Goal: Transaction & Acquisition: Purchase product/service

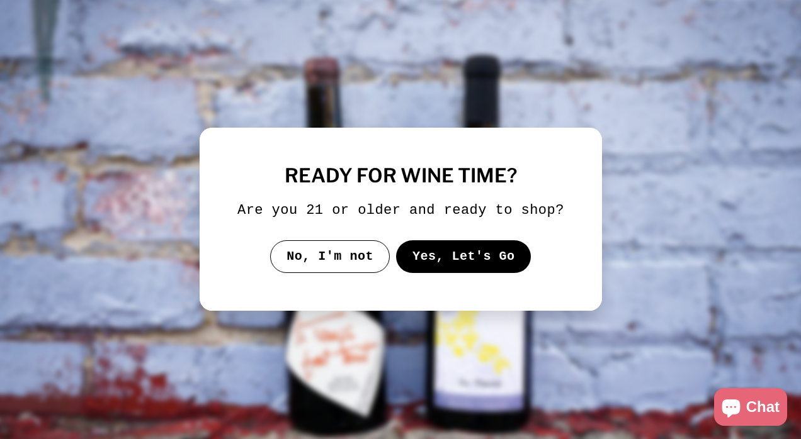
click at [473, 260] on button "Yes, Let's Go" at bounding box center [462, 256] width 135 height 33
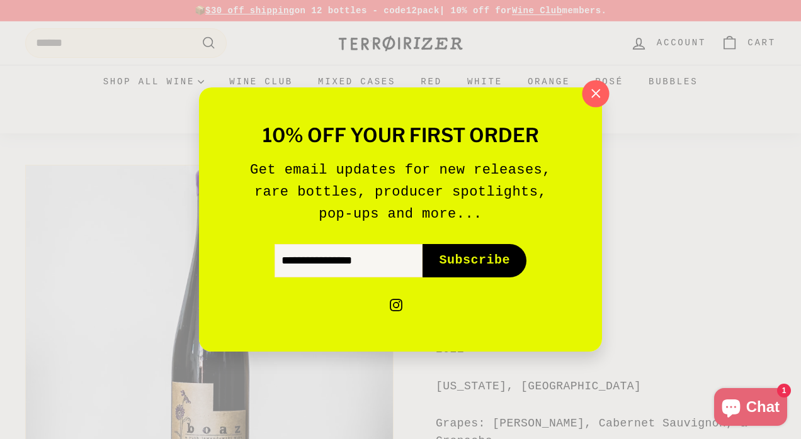
click at [594, 97] on icon "button" at bounding box center [595, 93] width 19 height 19
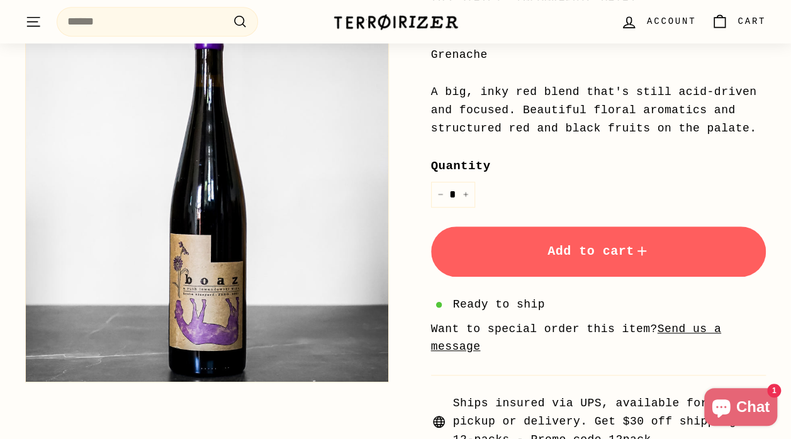
scroll to position [387, 0]
click at [705, 234] on button "Add to cart" at bounding box center [599, 251] width 336 height 50
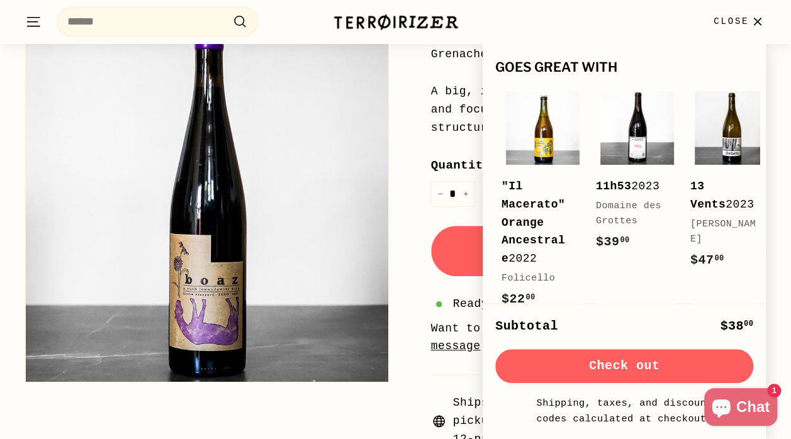
scroll to position [0, 0]
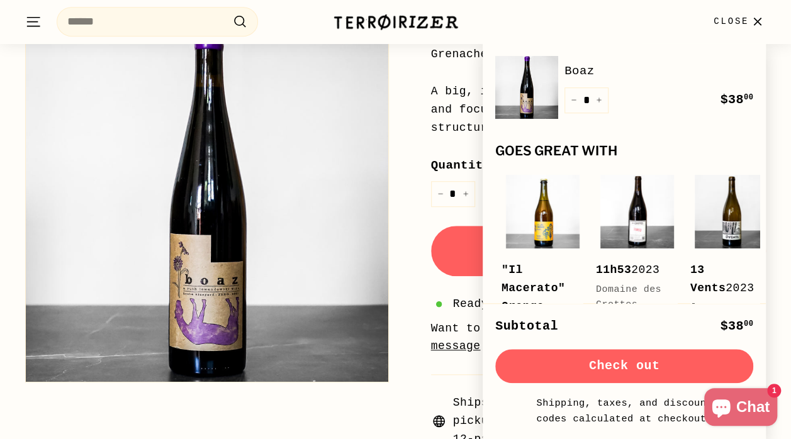
click at [354, 147] on button "Zoom" at bounding box center [207, 201] width 363 height 363
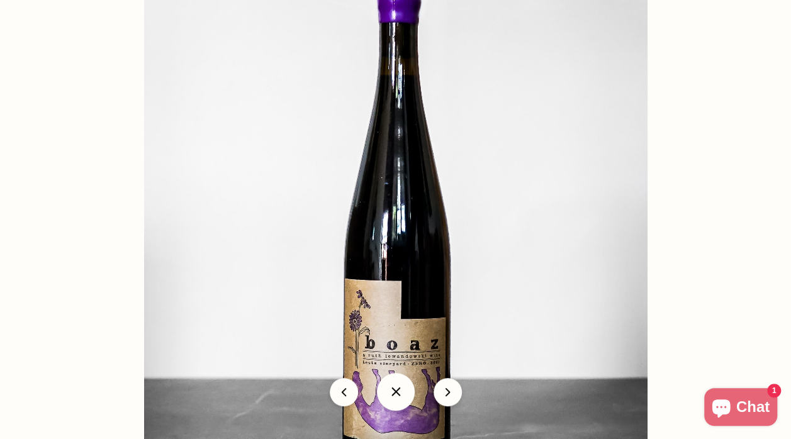
click at [396, 399] on button at bounding box center [396, 392] width 38 height 38
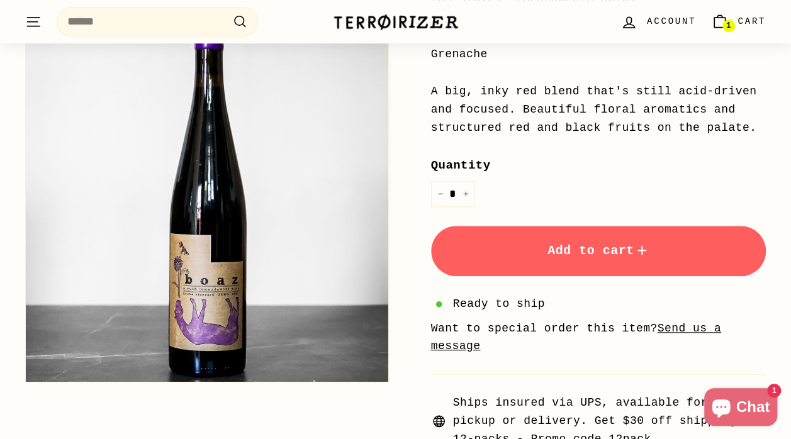
click at [35, 19] on icon ". . ." at bounding box center [33, 21] width 16 height 17
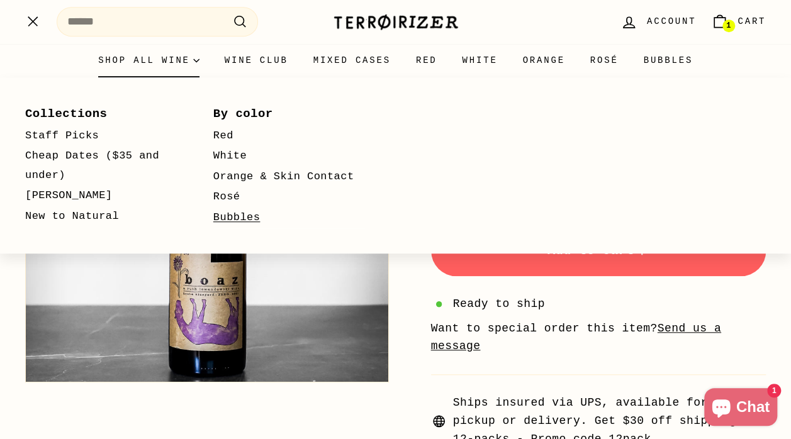
click at [239, 212] on link "Bubbles" at bounding box center [289, 218] width 152 height 21
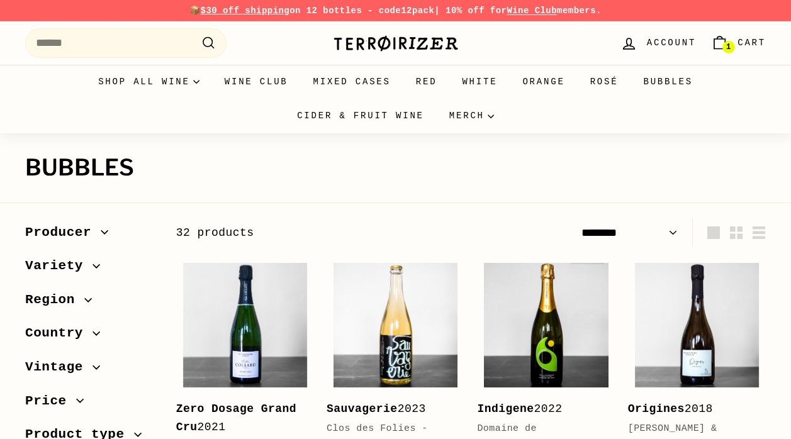
select select "******"
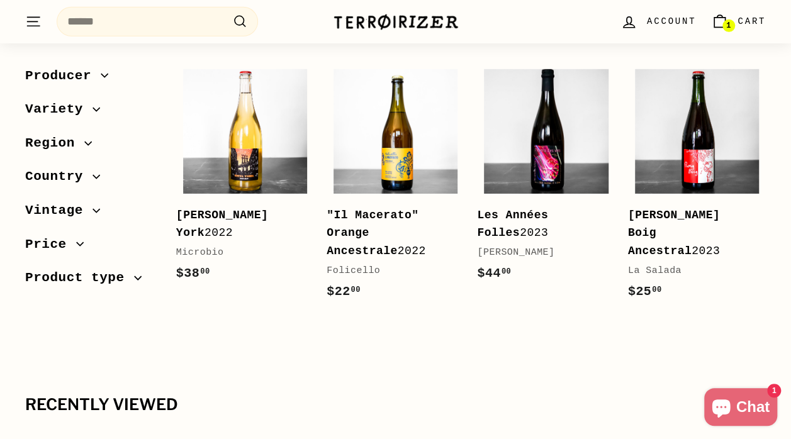
scroll to position [1965, 0]
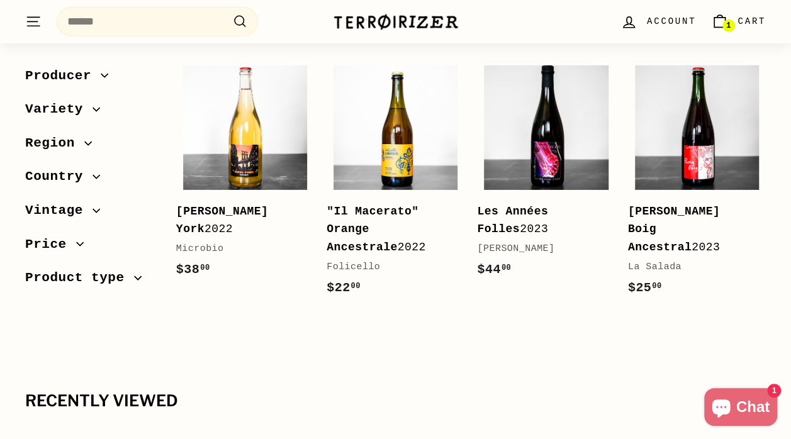
click at [93, 178] on icon "button" at bounding box center [96, 176] width 7 height 3
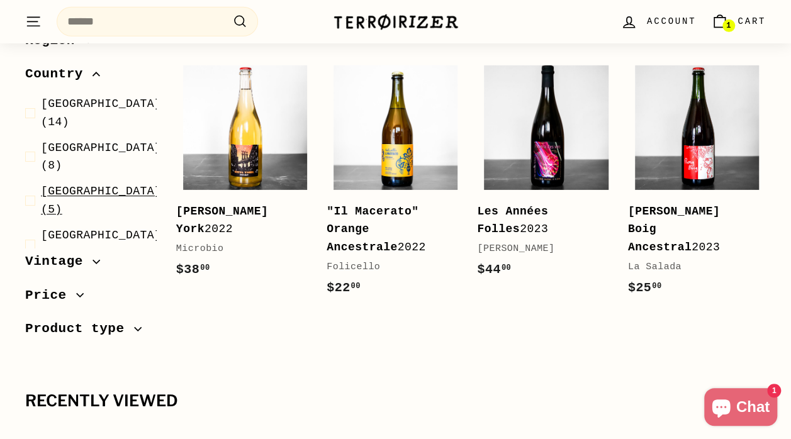
click at [74, 183] on span "Spain (5)" at bounding box center [101, 201] width 120 height 37
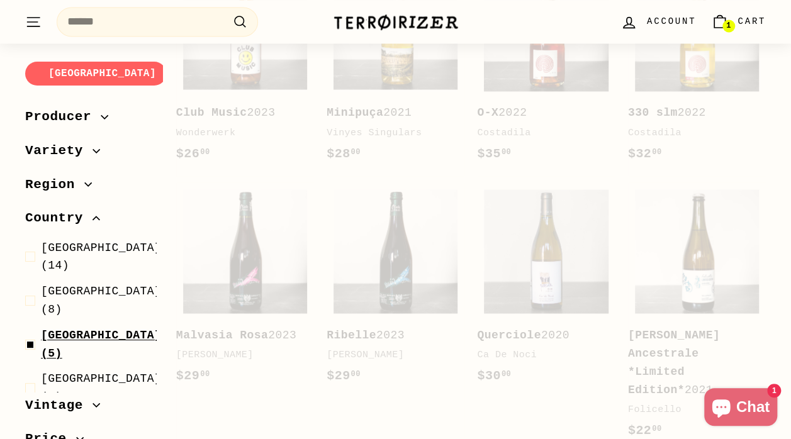
scroll to position [98, 0]
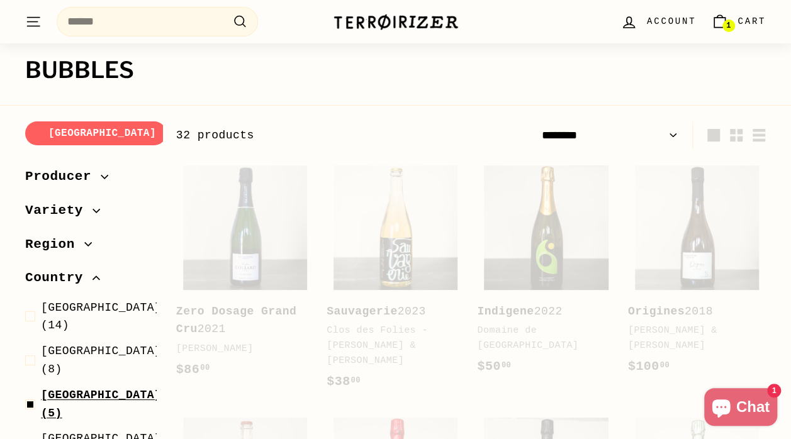
select select "******"
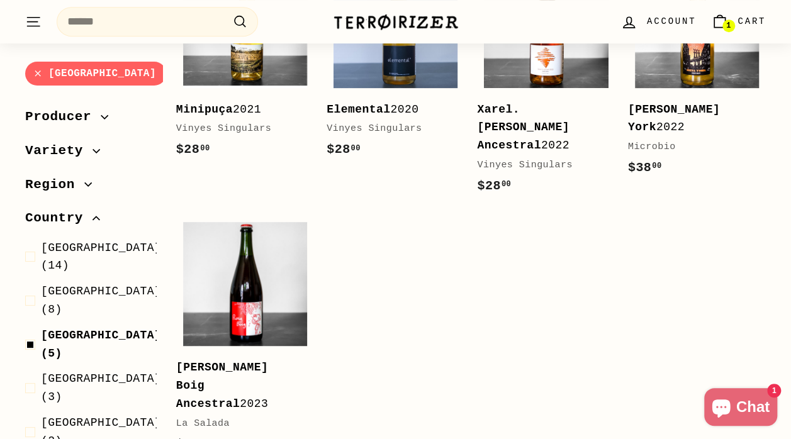
scroll to position [302, 0]
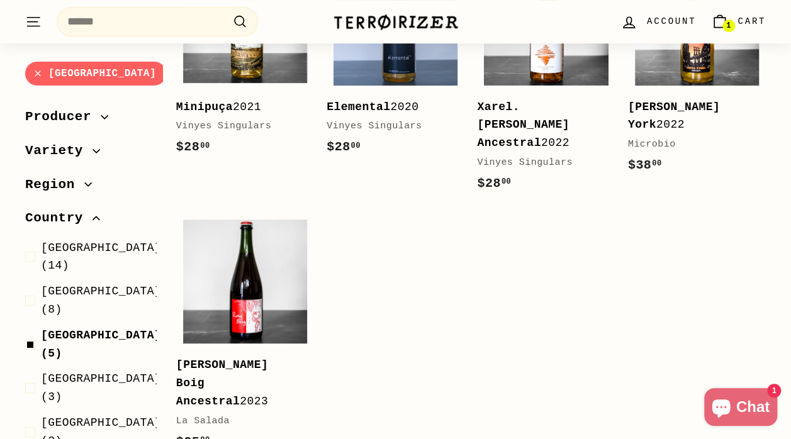
click at [98, 111] on span "Producer" at bounding box center [90, 117] width 131 height 21
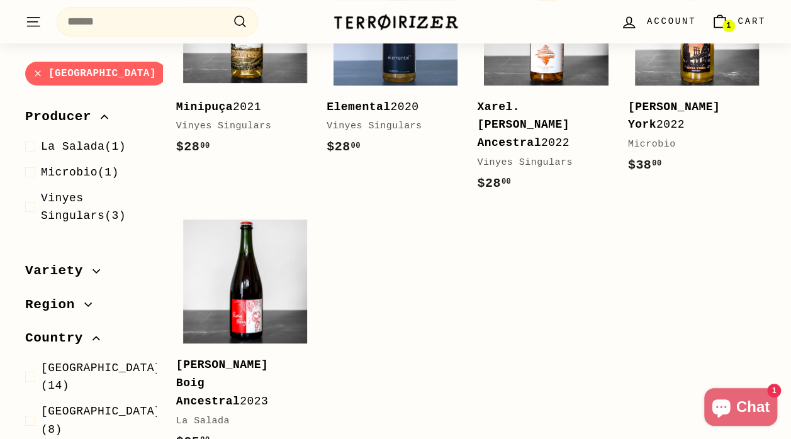
click at [82, 269] on span "Variety" at bounding box center [58, 271] width 67 height 21
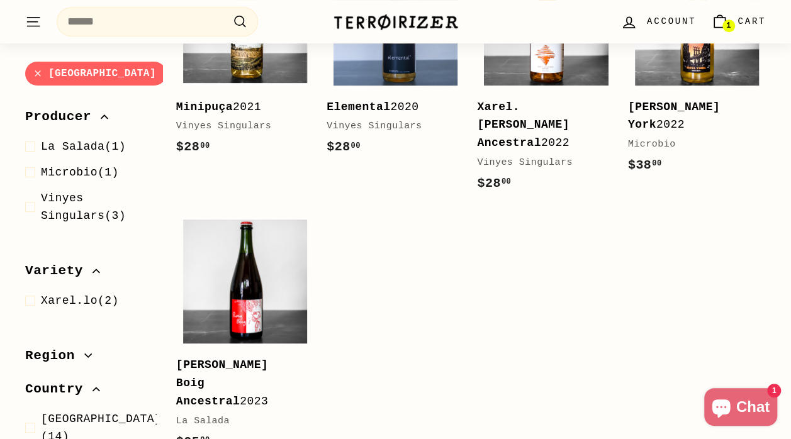
click at [84, 356] on icon "button" at bounding box center [88, 357] width 8 height 8
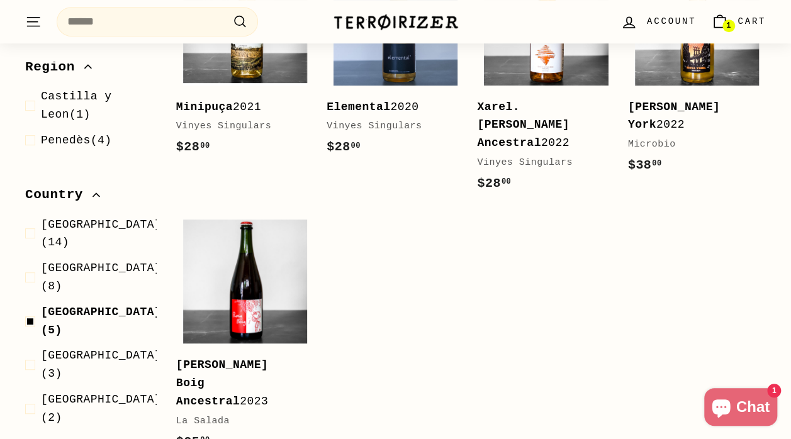
scroll to position [332, 0]
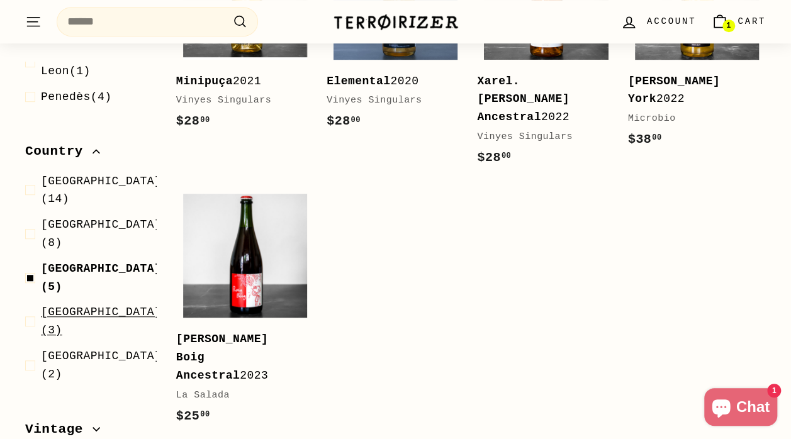
click at [84, 304] on span "United States (3)" at bounding box center [101, 322] width 120 height 37
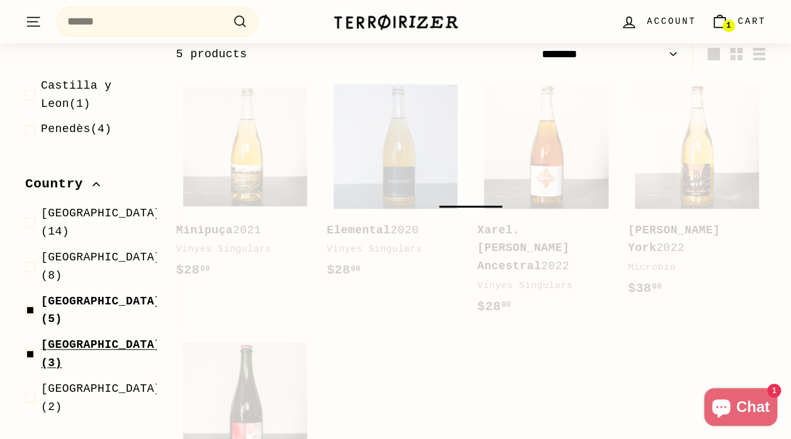
scroll to position [169, 0]
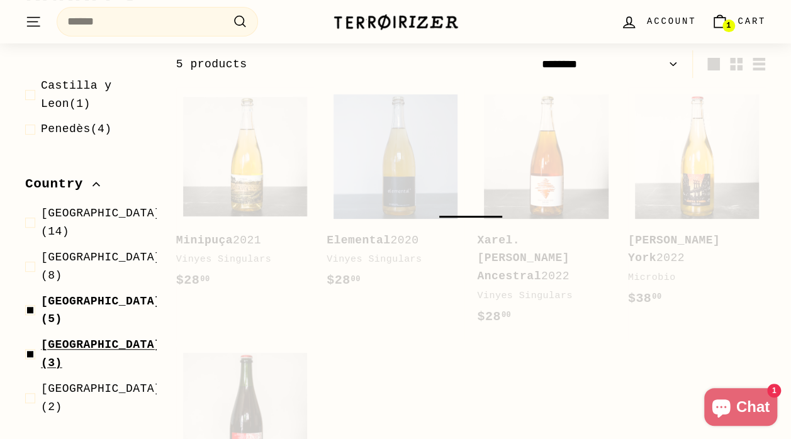
select select "******"
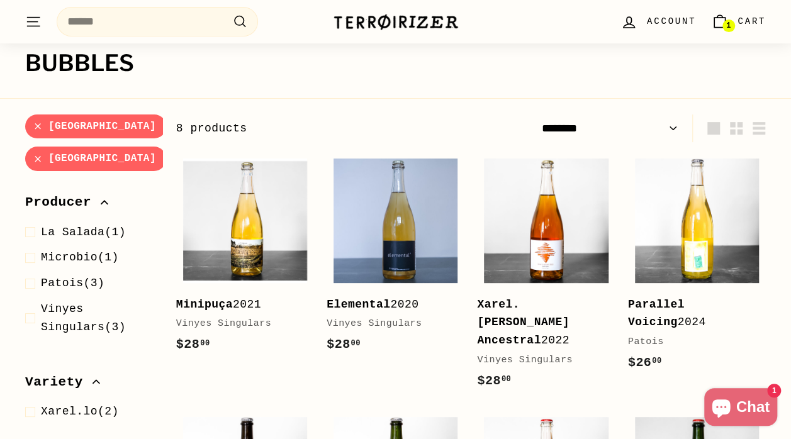
scroll to position [102, 0]
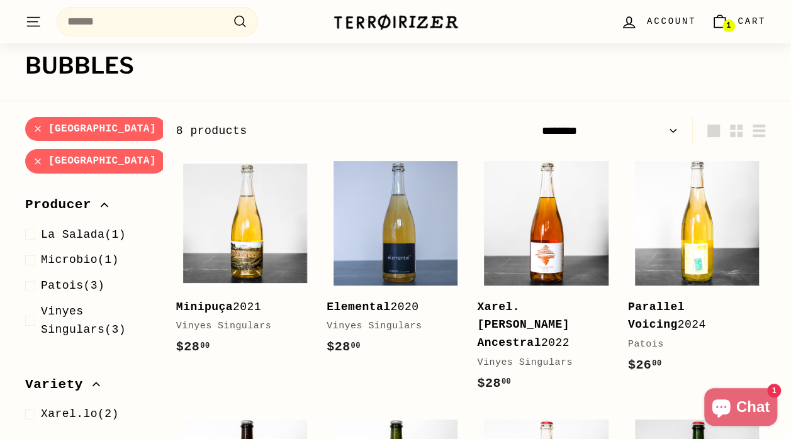
click at [37, 130] on link "Spain" at bounding box center [95, 129] width 141 height 25
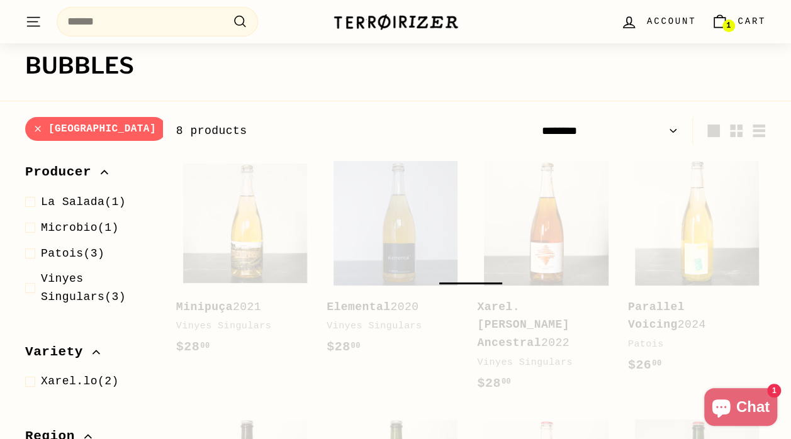
scroll to position [169, 0]
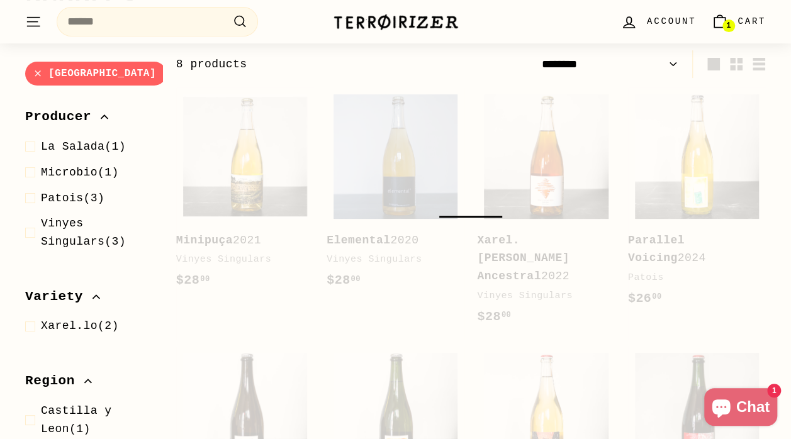
select select "******"
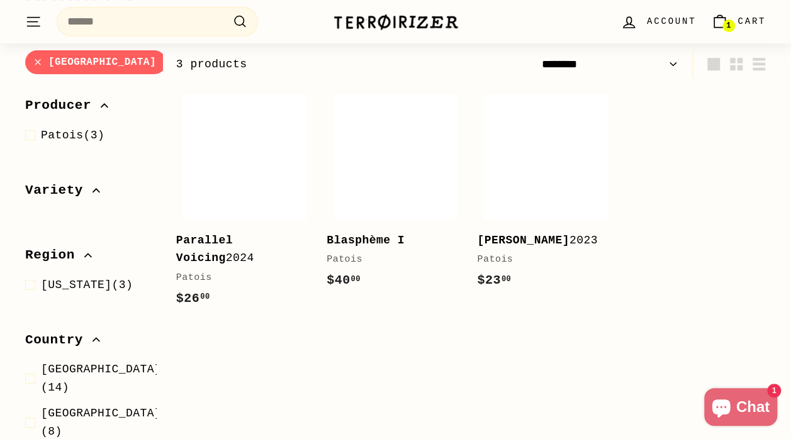
click at [42, 59] on link "United States" at bounding box center [95, 62] width 141 height 25
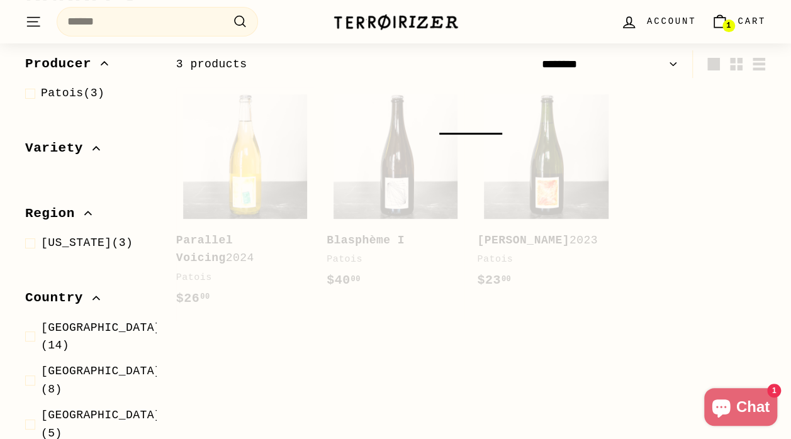
select select "******"
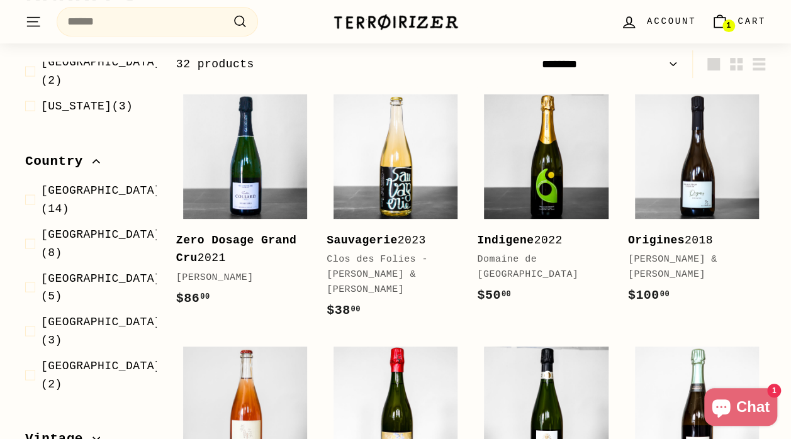
scroll to position [1354, 0]
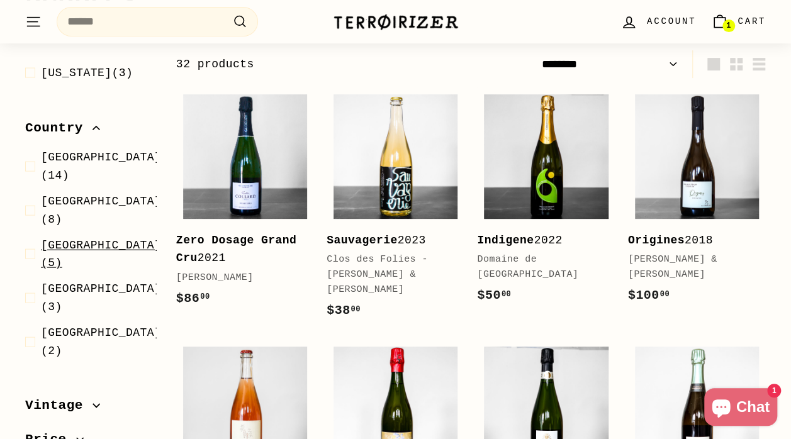
click at [67, 251] on span "Spain" at bounding box center [101, 245] width 120 height 13
select select "******"
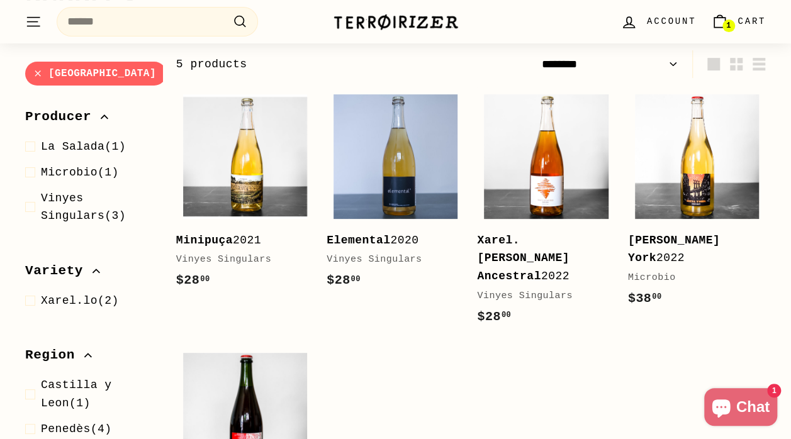
click at [91, 275] on span "Variety" at bounding box center [90, 271] width 131 height 21
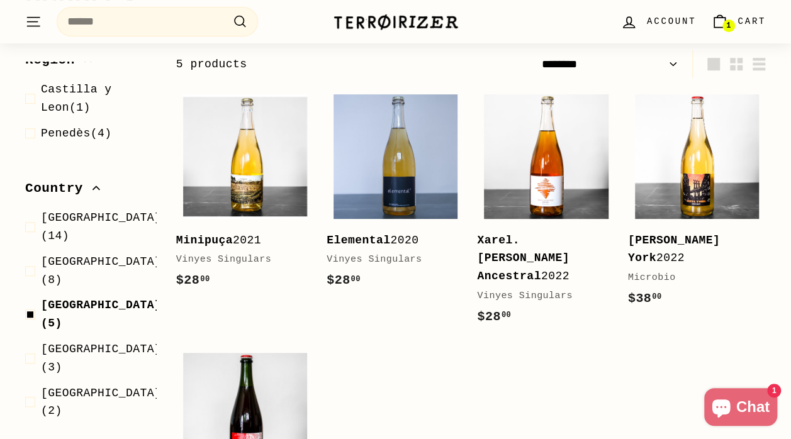
scroll to position [281, 0]
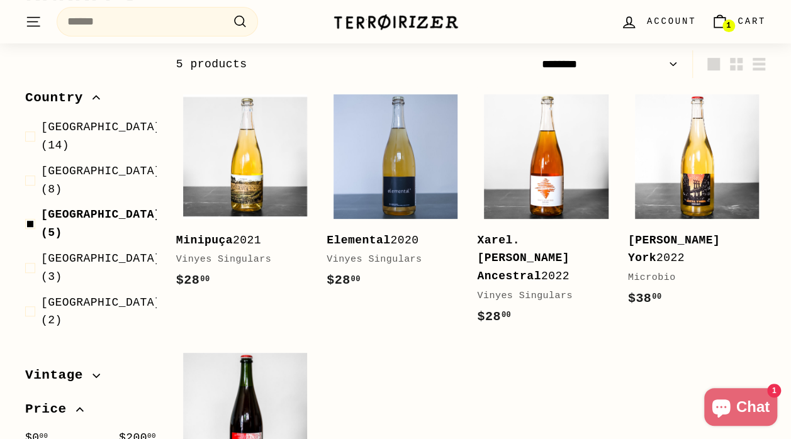
scroll to position [0, 0]
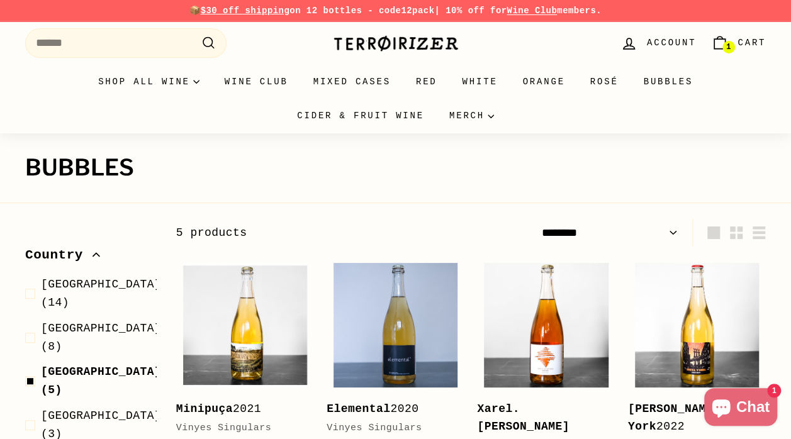
click at [736, 40] on link "1 Cart" at bounding box center [739, 43] width 70 height 37
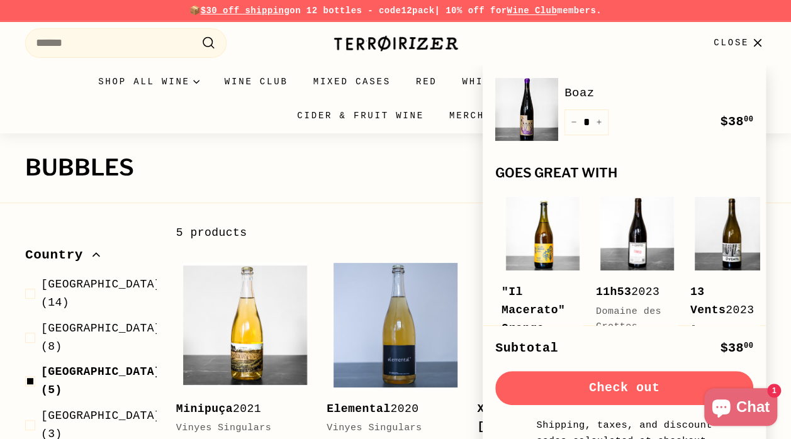
click at [611, 381] on button "Check out" at bounding box center [624, 388] width 258 height 34
